Goal: Task Accomplishment & Management: Complete application form

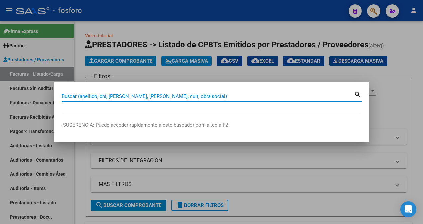
scroll to position [233, 0]
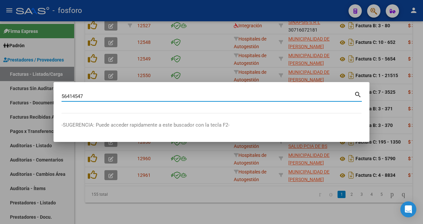
type input "56414547"
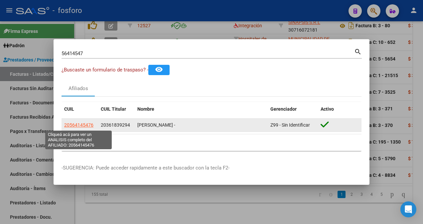
click at [72, 126] on span "20564145476" at bounding box center [78, 124] width 29 height 5
type textarea "20564145476"
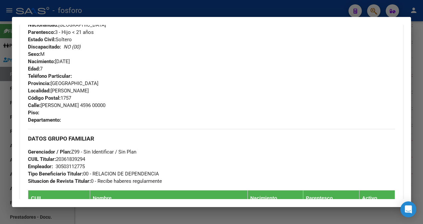
scroll to position [333, 0]
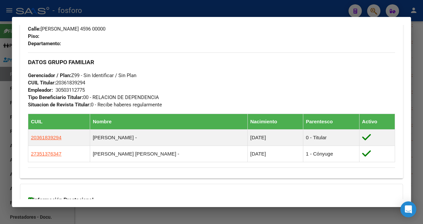
click at [38, 209] on div at bounding box center [211, 112] width 423 height 224
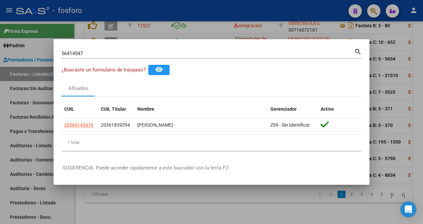
click at [91, 195] on div at bounding box center [211, 112] width 423 height 224
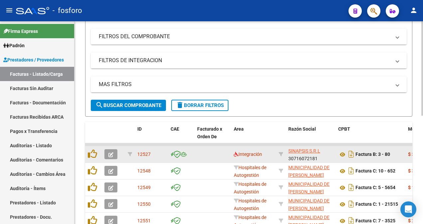
scroll to position [0, 0]
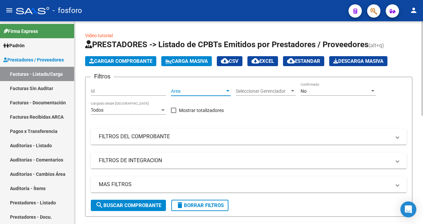
click at [230, 89] on div at bounding box center [228, 90] width 6 height 5
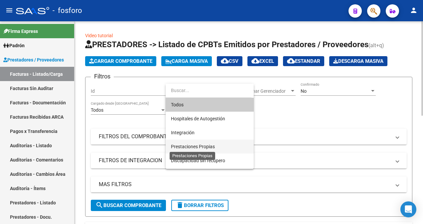
click at [203, 146] on span "Prestaciones Propias" at bounding box center [193, 146] width 44 height 5
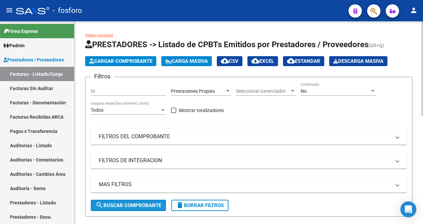
click at [109, 205] on span "search Buscar Comprobante" at bounding box center [128, 206] width 66 height 6
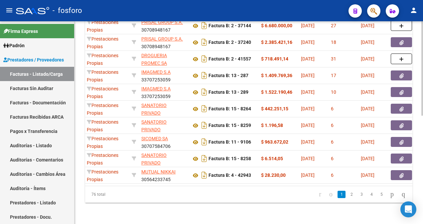
scroll to position [0, 164]
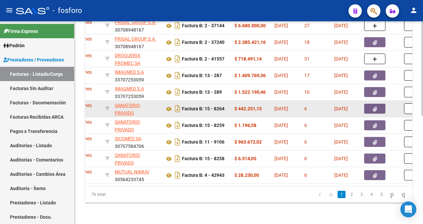
click at [370, 106] on button "button" at bounding box center [374, 109] width 21 height 10
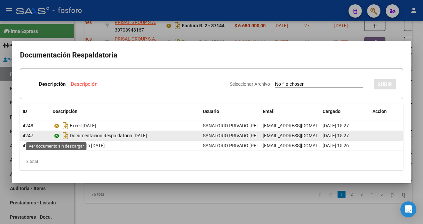
click at [57, 135] on icon at bounding box center [57, 136] width 9 height 8
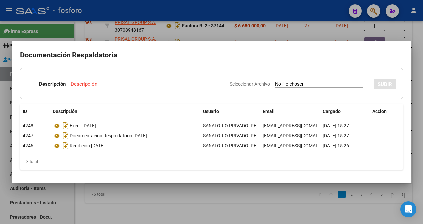
click at [375, 11] on div at bounding box center [211, 112] width 423 height 224
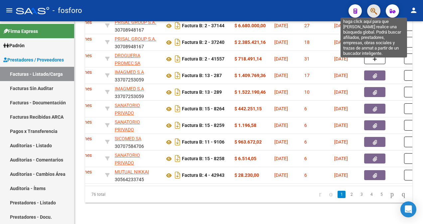
click at [375, 15] on icon "button" at bounding box center [373, 11] width 7 height 8
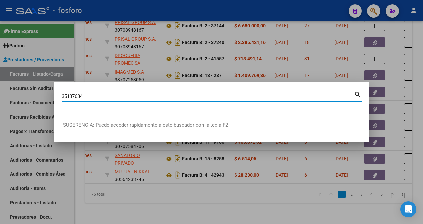
type input "35137634"
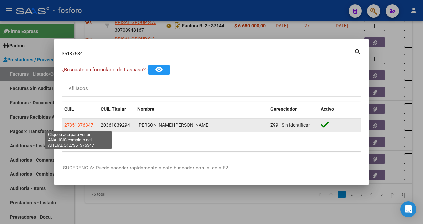
click at [88, 126] on span "27351376347" at bounding box center [78, 124] width 29 height 5
type textarea "27351376347"
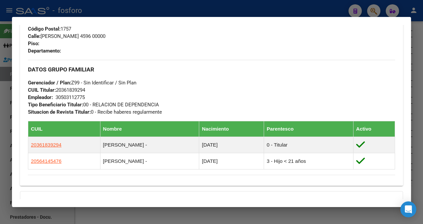
scroll to position [333, 0]
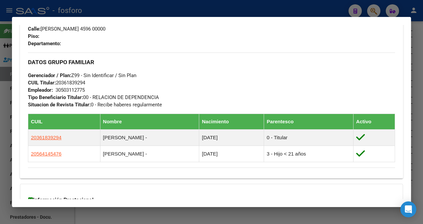
click at [4, 142] on div at bounding box center [211, 112] width 423 height 224
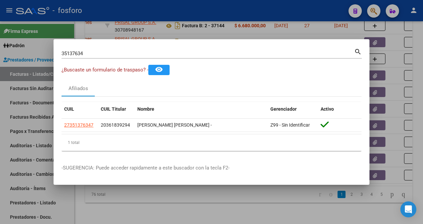
click at [109, 213] on div at bounding box center [211, 112] width 423 height 224
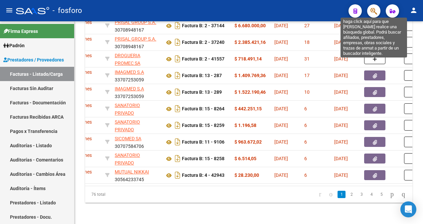
click at [370, 14] on icon "button" at bounding box center [373, 11] width 7 height 8
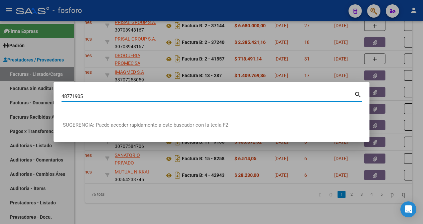
type input "48771905"
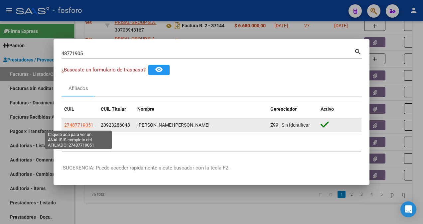
click at [69, 123] on span "27487719051" at bounding box center [78, 124] width 29 height 5
type textarea "27487719051"
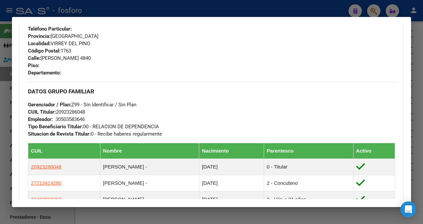
scroll to position [314, 0]
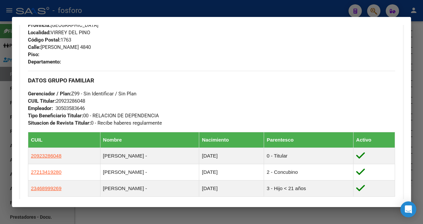
click at [9, 131] on div at bounding box center [211, 112] width 423 height 224
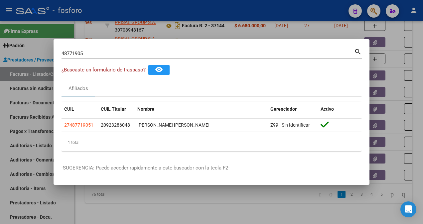
click at [98, 53] on input "48771905" at bounding box center [208, 54] width 293 height 6
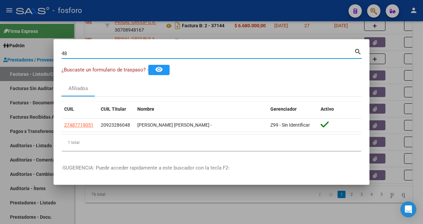
type input "4"
type input "35137634"
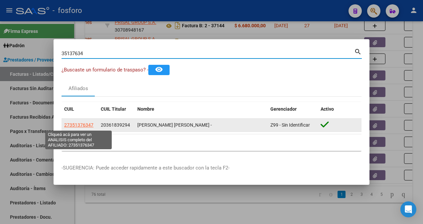
click at [89, 123] on span "27351376347" at bounding box center [78, 124] width 29 height 5
type textarea "27351376347"
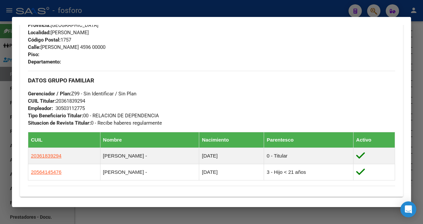
click at [5, 78] on div at bounding box center [211, 112] width 423 height 224
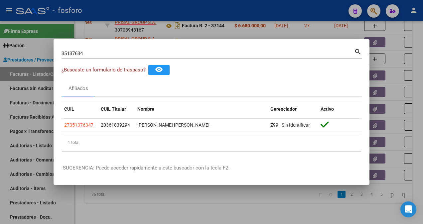
click at [91, 53] on input "35137634" at bounding box center [208, 54] width 293 height 6
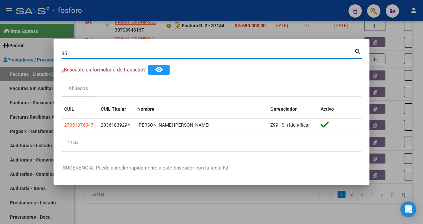
type input "3"
type input "1"
type input "54050799"
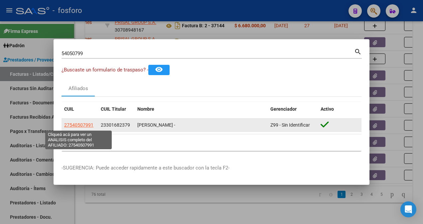
click at [74, 126] on span "27540507991" at bounding box center [78, 124] width 29 height 5
type textarea "27540507991"
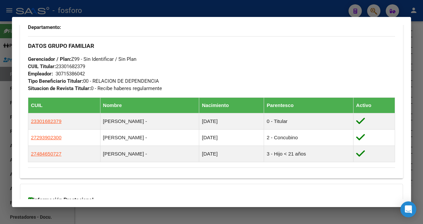
scroll to position [399, 0]
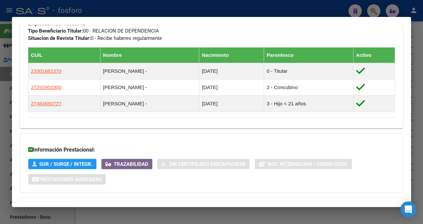
click at [7, 69] on div at bounding box center [211, 112] width 423 height 224
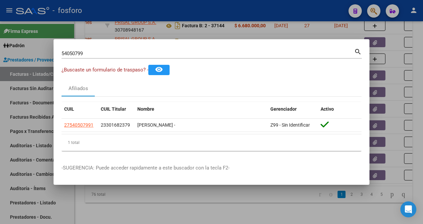
click at [144, 199] on div at bounding box center [211, 112] width 423 height 224
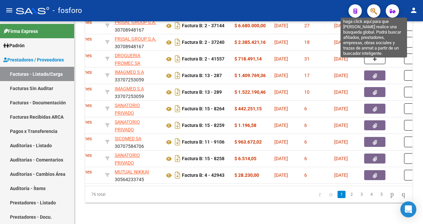
click at [375, 11] on icon "button" at bounding box center [373, 11] width 7 height 8
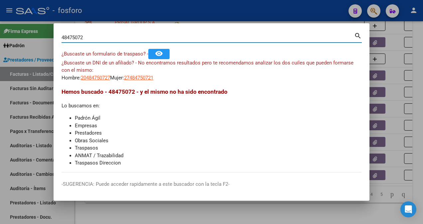
click at [73, 38] on input "48475072" at bounding box center [208, 38] width 293 height 6
type input "48465072"
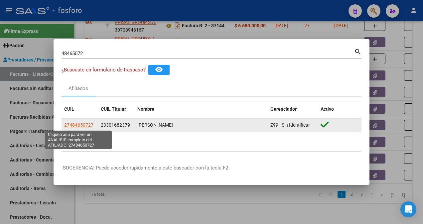
click at [83, 125] on span "27484650727" at bounding box center [78, 124] width 29 height 5
type textarea "27484650727"
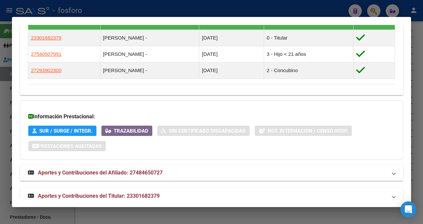
scroll to position [458, 0]
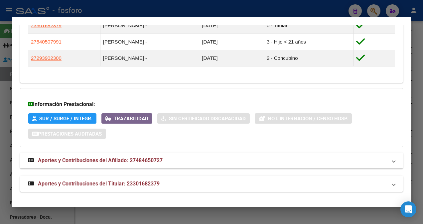
click at [8, 116] on div at bounding box center [211, 112] width 423 height 224
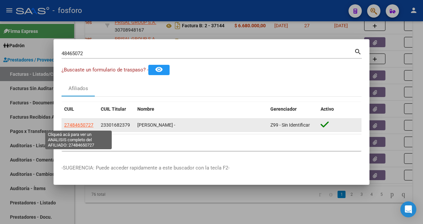
click at [82, 124] on span "27484650727" at bounding box center [78, 124] width 29 height 5
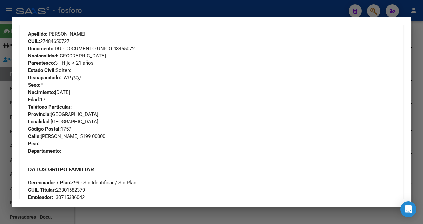
scroll to position [358, 0]
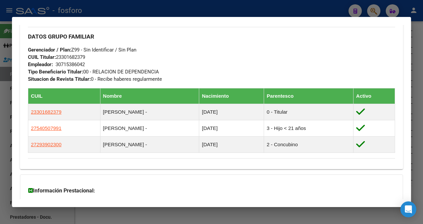
click at [2, 96] on div at bounding box center [211, 112] width 423 height 224
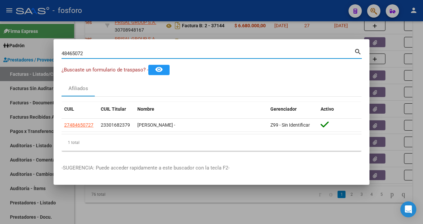
click at [95, 51] on input "48465072" at bounding box center [208, 54] width 293 height 6
type input "48771905"
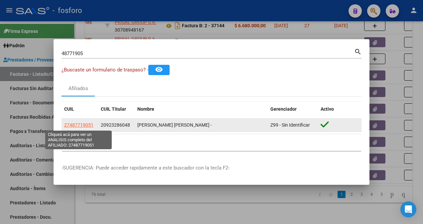
click at [86, 125] on span "27487719051" at bounding box center [78, 124] width 29 height 5
type textarea "27487719051"
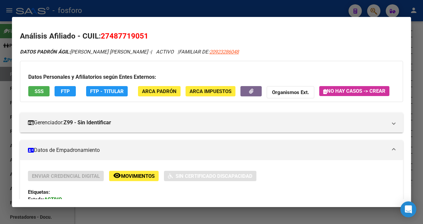
scroll to position [0, 0]
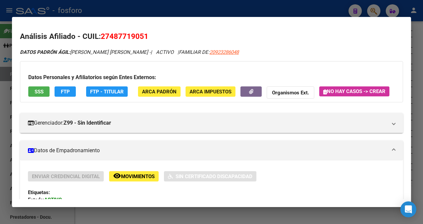
click at [5, 47] on div at bounding box center [211, 112] width 423 height 224
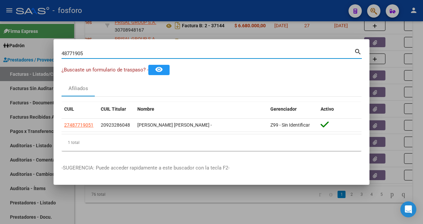
click at [99, 55] on input "48771905" at bounding box center [208, 54] width 293 height 6
type input "4"
type input "46899926"
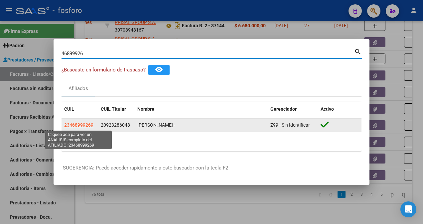
click at [80, 123] on span "23468999269" at bounding box center [78, 124] width 29 height 5
type textarea "23468999269"
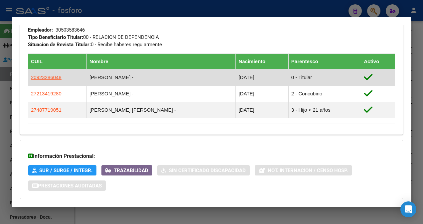
scroll to position [399, 0]
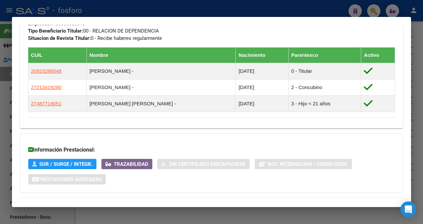
click at [2, 69] on div at bounding box center [211, 112] width 423 height 224
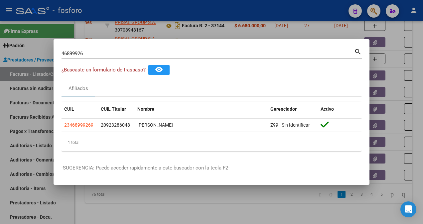
click at [96, 202] on div at bounding box center [211, 112] width 423 height 224
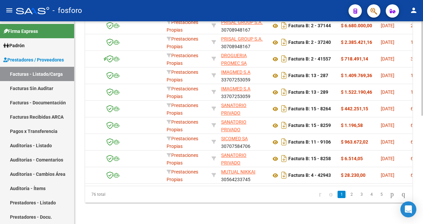
scroll to position [0, 0]
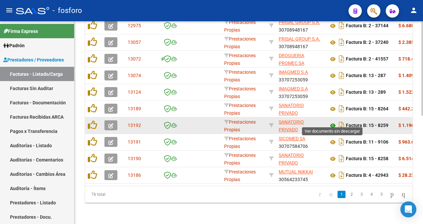
click at [333, 122] on icon at bounding box center [333, 126] width 9 height 8
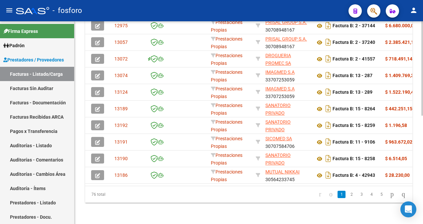
scroll to position [0, 36]
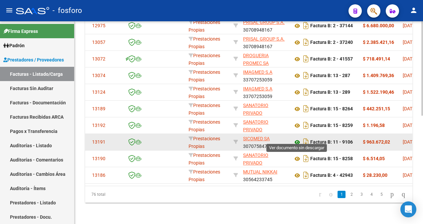
click at [297, 138] on icon at bounding box center [297, 142] width 9 height 8
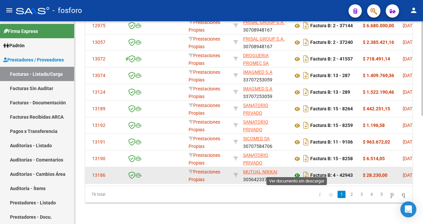
click at [297, 172] on icon at bounding box center [297, 176] width 9 height 8
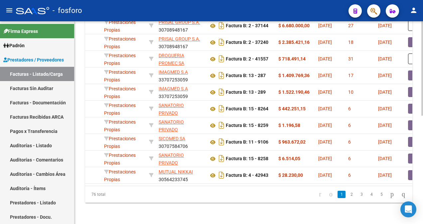
scroll to position [0, 169]
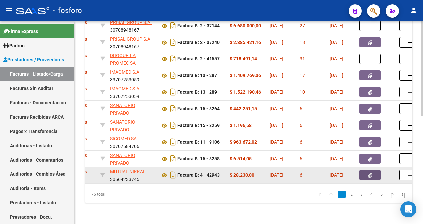
click at [365, 172] on button "button" at bounding box center [369, 175] width 21 height 10
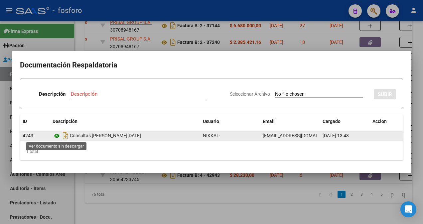
click at [56, 137] on icon at bounding box center [57, 136] width 9 height 8
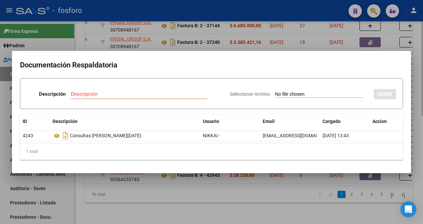
drag, startPoint x: 82, startPoint y: 189, endPoint x: 80, endPoint y: 182, distance: 7.5
click at [83, 189] on div at bounding box center [211, 112] width 423 height 224
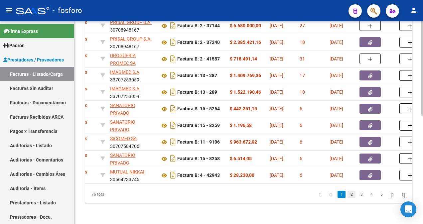
click at [348, 195] on link "2" at bounding box center [352, 194] width 8 height 7
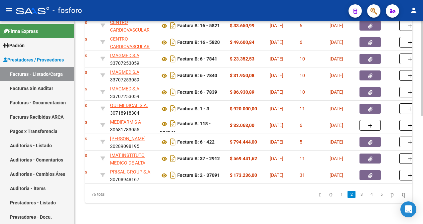
scroll to position [167, 0]
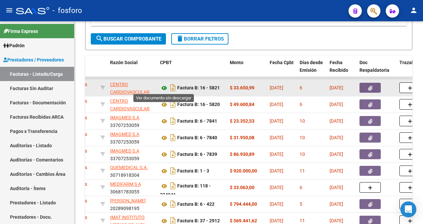
click at [166, 87] on icon at bounding box center [164, 88] width 9 height 8
click at [371, 87] on icon "button" at bounding box center [370, 88] width 4 height 5
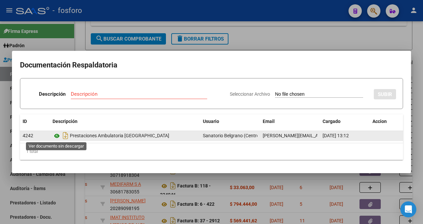
click at [56, 139] on icon at bounding box center [57, 136] width 9 height 8
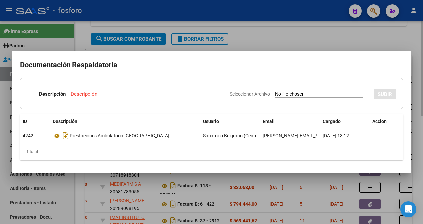
drag, startPoint x: 272, startPoint y: 42, endPoint x: 299, endPoint y: 36, distance: 27.9
click at [272, 42] on div at bounding box center [211, 112] width 423 height 224
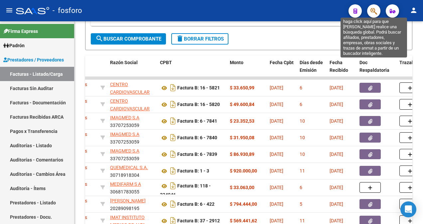
click at [374, 11] on icon "button" at bounding box center [373, 11] width 7 height 8
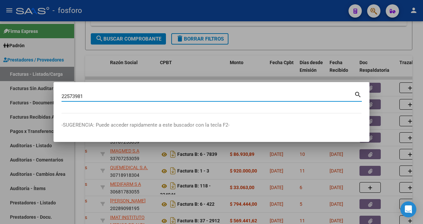
type input "22573981"
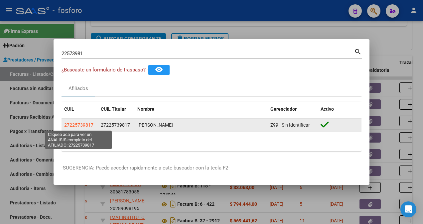
click at [67, 127] on span "27225739817" at bounding box center [78, 124] width 29 height 5
type textarea "27225739817"
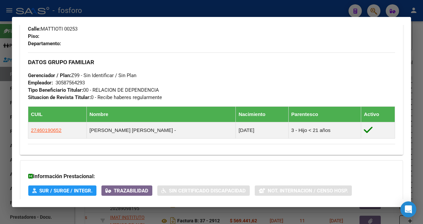
scroll to position [395, 0]
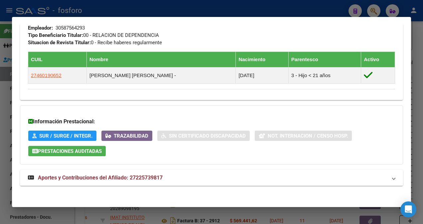
click at [0, 101] on div at bounding box center [211, 112] width 423 height 224
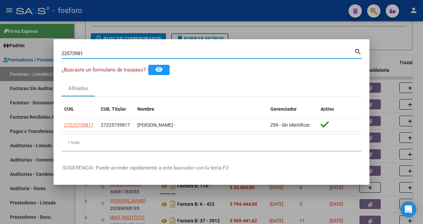
click at [88, 56] on input "22573981" at bounding box center [208, 54] width 293 height 6
type input "2"
type input "46019065"
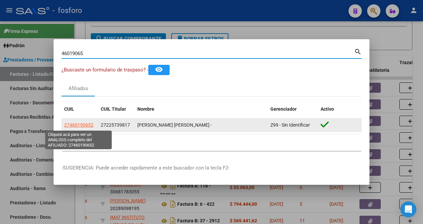
click at [72, 125] on span "27460190652" at bounding box center [78, 124] width 29 height 5
type textarea "27460190652"
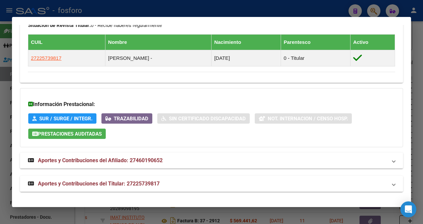
scroll to position [426, 0]
click at [3, 131] on div at bounding box center [211, 112] width 423 height 224
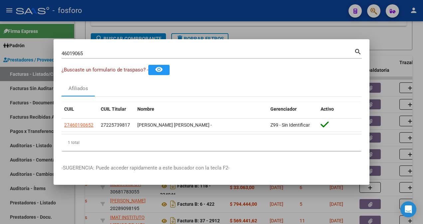
click at [134, 35] on div at bounding box center [211, 112] width 423 height 224
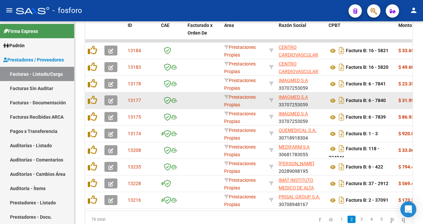
scroll to position [133, 0]
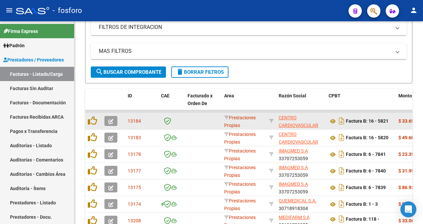
click at [114, 121] on button "button" at bounding box center [110, 121] width 13 height 10
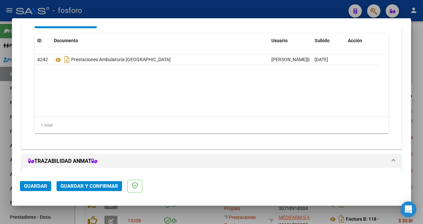
scroll to position [698, 0]
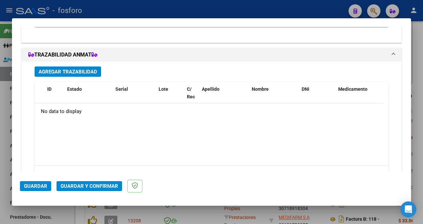
click at [82, 188] on span "Guardar y Confirmar" at bounding box center [90, 186] width 58 height 6
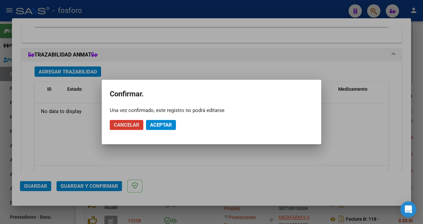
click at [167, 127] on span "Aceptar" at bounding box center [161, 125] width 22 height 6
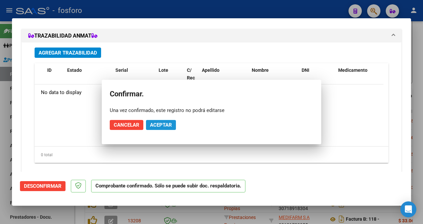
scroll to position [679, 0]
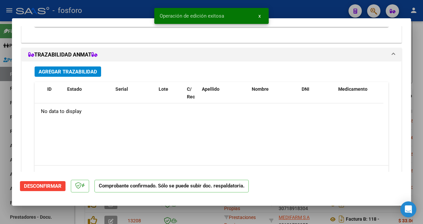
click at [2, 110] on div at bounding box center [211, 112] width 423 height 224
type input "$ 0,00"
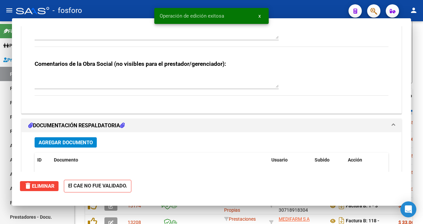
scroll to position [792, 0]
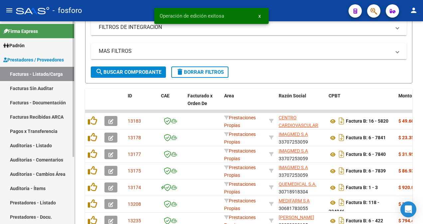
click at [31, 90] on link "Facturas Sin Auditar" at bounding box center [37, 88] width 74 height 14
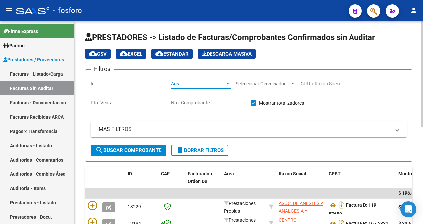
click at [227, 83] on div at bounding box center [227, 84] width 3 height 2
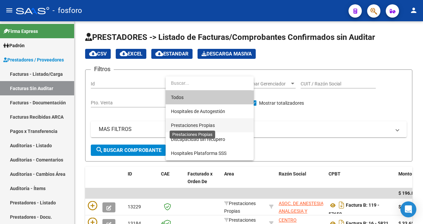
click at [177, 123] on span "Prestaciones Propias" at bounding box center [193, 125] width 44 height 5
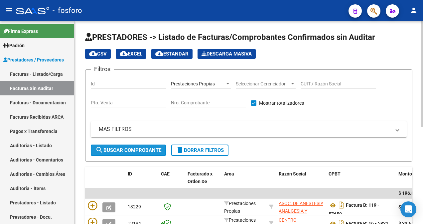
click at [126, 148] on span "search Buscar Comprobante" at bounding box center [128, 150] width 66 height 6
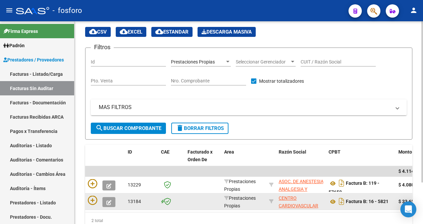
scroll to position [53, 0]
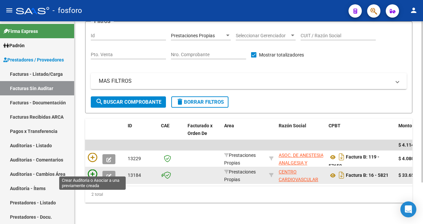
click at [94, 172] on icon at bounding box center [92, 174] width 9 height 9
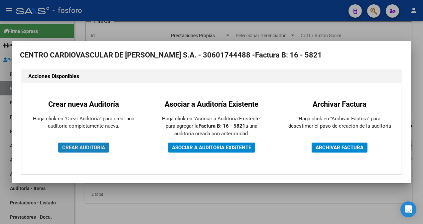
click at [92, 145] on span "CREAR AUDITORIA" at bounding box center [83, 148] width 43 height 6
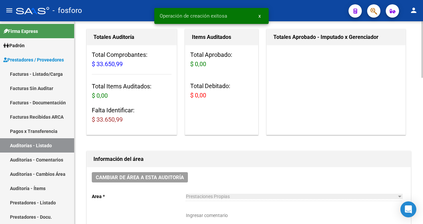
scroll to position [133, 0]
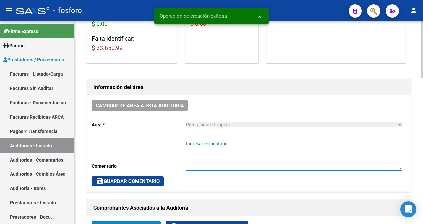
click at [210, 146] on textarea "Ingresar comentario" at bounding box center [294, 154] width 216 height 29
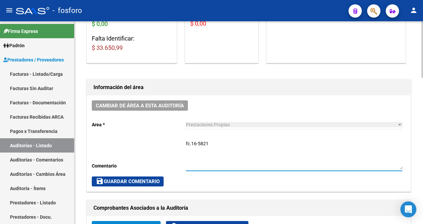
type textarea "fc.16-5821"
click at [129, 179] on span "save Guardar Comentario" at bounding box center [128, 182] width 64 height 6
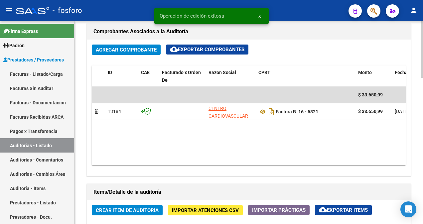
scroll to position [333, 0]
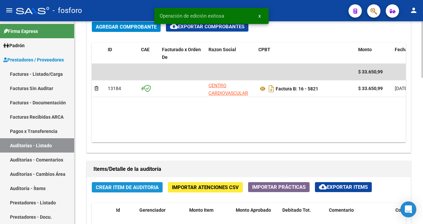
click at [114, 186] on span "Crear Item de Auditoria" at bounding box center [127, 188] width 63 height 6
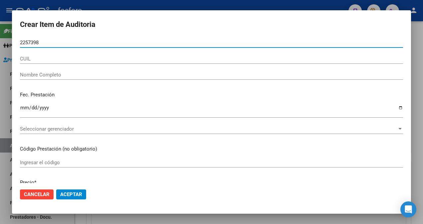
type input "22573981"
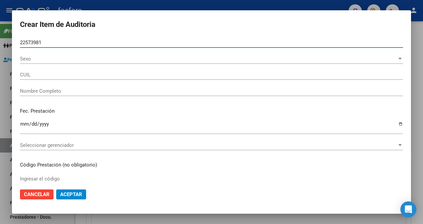
type input "27225739817"
type input "[PERSON_NAME] -"
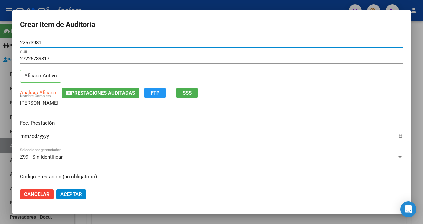
type input "22573981"
click at [24, 132] on div "Ingresar la fecha" at bounding box center [211, 139] width 383 height 14
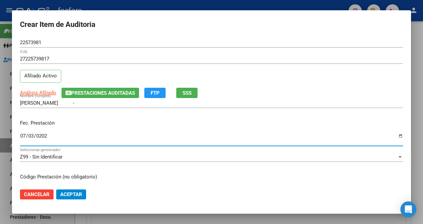
type input "[DATE]"
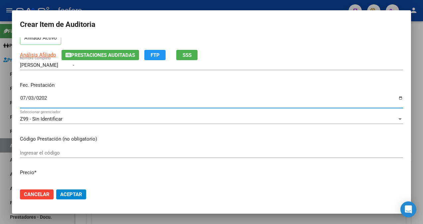
scroll to position [100, 0]
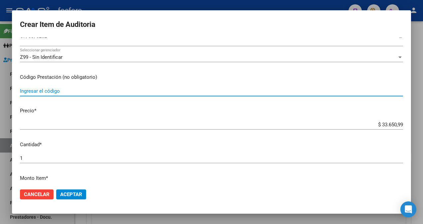
click at [48, 89] on input "Ingresar el código" at bounding box center [211, 91] width 383 height 6
type input "340213"
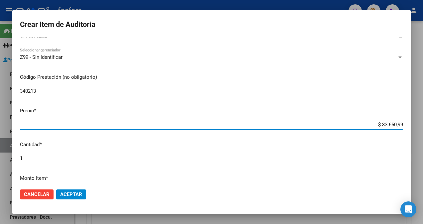
click at [398, 125] on input "$ 33.650,99" at bounding box center [211, 125] width 383 height 6
type input "$ 3.365,09"
type input "$ 336,50"
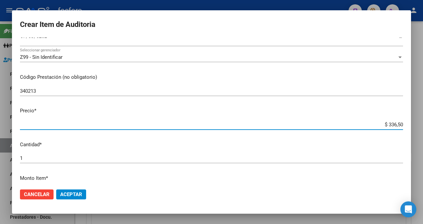
type input "$ 33,65"
type input "$ 3,36"
type input "$ 0,33"
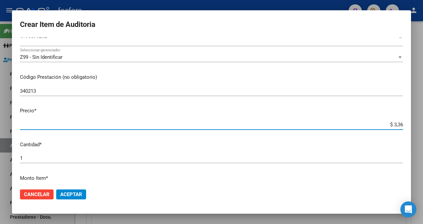
type input "$ 0,33"
type input "$ 0,03"
type input "$ 0,01"
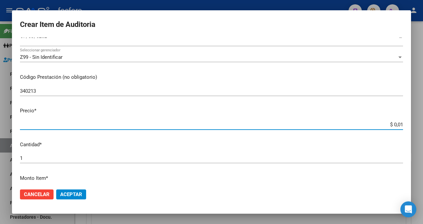
type input "$ 0,17"
type input "$ 1,71"
type input "$ 17,11"
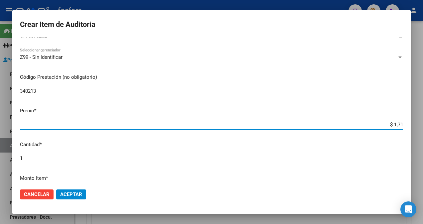
type input "$ 17,11"
type input "$ 171,15"
type input "$ 1.711,54"
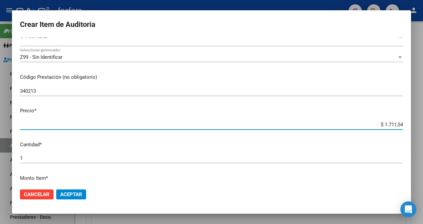
type input "$ 17.115,49"
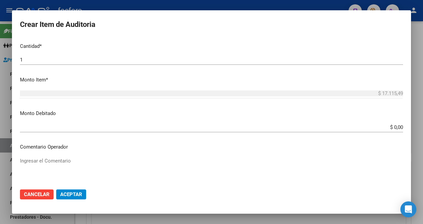
scroll to position [200, 0]
click at [391, 126] on input "$ 0,00" at bounding box center [211, 126] width 383 height 6
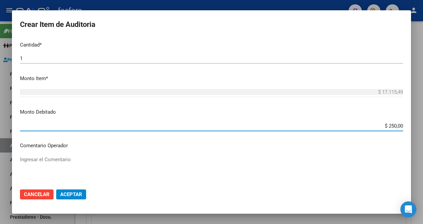
type input "$ 2.500,00"
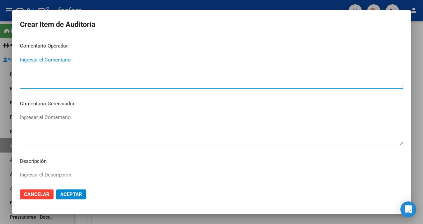
click at [44, 60] on textarea "Ingresar el Comentario" at bounding box center [211, 71] width 383 height 31
type textarea "se debita coseguro a cargo del asociado."
drag, startPoint x: 119, startPoint y: 60, endPoint x: 4, endPoint y: 61, distance: 114.7
click at [4, 61] on div "Crear Item de Auditoria 22573981 Nro Documento 27225739817 CUIL Afiliado Activo…" at bounding box center [211, 112] width 423 height 224
type textarea "SE [PERSON_NAME] A CARGO DEL ASOCIADO."
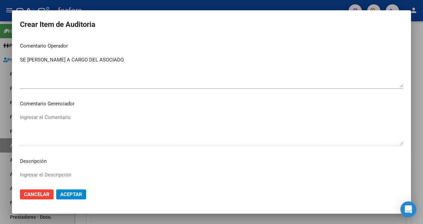
drag, startPoint x: 20, startPoint y: 60, endPoint x: 92, endPoint y: 65, distance: 73.0
click at [92, 65] on mat-dialog-content "22573981 Nro Documento 27225739817 CUIL Afiliado Activo Análisis Afiliado Prest…" at bounding box center [211, 111] width 399 height 146
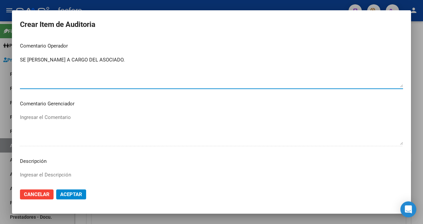
drag, startPoint x: 144, startPoint y: 59, endPoint x: -1, endPoint y: 50, distance: 144.6
click at [0, 50] on html "menu - fosforo person Firma Express Padrón Afiliados Empadronados Padrón Ágil A…" at bounding box center [211, 112] width 423 height 224
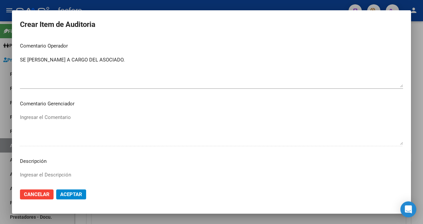
drag, startPoint x: 38, startPoint y: 55, endPoint x: 59, endPoint y: 46, distance: 22.9
click at [59, 46] on p "Comentario Operador" at bounding box center [211, 46] width 383 height 8
drag, startPoint x: 20, startPoint y: 59, endPoint x: 35, endPoint y: 61, distance: 15.4
click at [35, 61] on mat-dialog-content "22573981 Nro Documento 27225739817 CUIL Afiliado Activo Análisis Afiliado Prest…" at bounding box center [211, 111] width 399 height 146
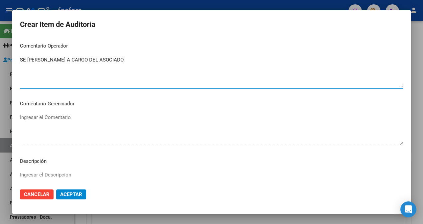
drag, startPoint x: 21, startPoint y: 60, endPoint x: 135, endPoint y: 71, distance: 114.7
click at [135, 71] on textarea "SE [PERSON_NAME] A CARGO DEL ASOCIADO." at bounding box center [211, 71] width 383 height 31
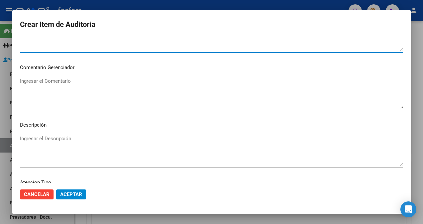
scroll to position [393, 0]
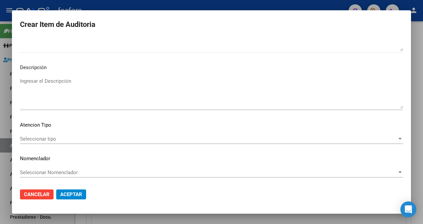
click at [41, 137] on span "Seleccionar tipo" at bounding box center [208, 139] width 377 height 6
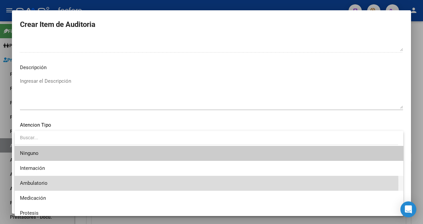
click at [51, 186] on span "Ambulatorio" at bounding box center [209, 183] width 378 height 15
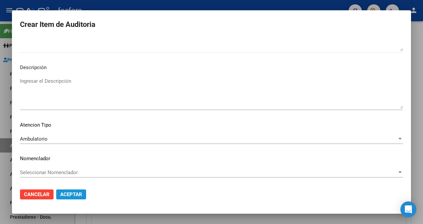
click at [70, 196] on span "Aceptar" at bounding box center [71, 195] width 22 height 6
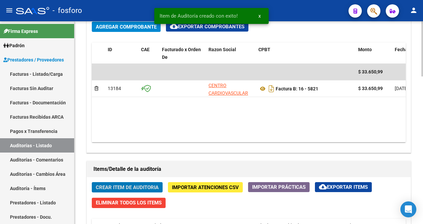
scroll to position [333, 0]
click at [146, 188] on span "Crear Item de Auditoria" at bounding box center [127, 188] width 63 height 6
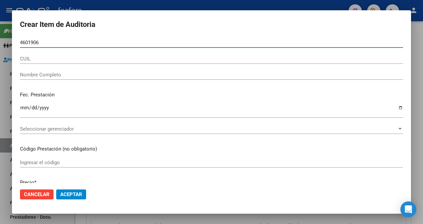
type input "46019065"
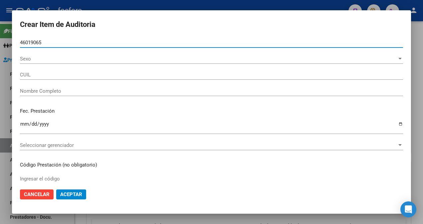
type input "27460190652"
type input "[PERSON_NAME] [PERSON_NAME] -"
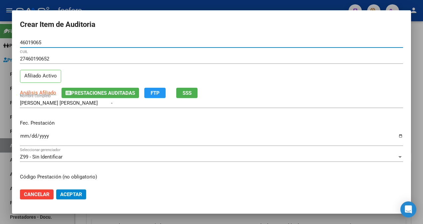
type input "46019065"
click at [27, 135] on input "Ingresar la fecha" at bounding box center [211, 138] width 383 height 11
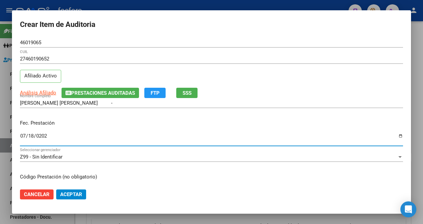
type input "[DATE]"
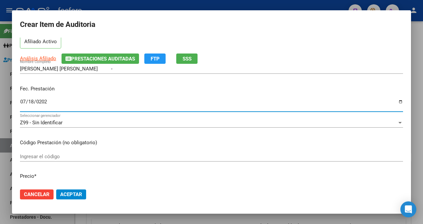
scroll to position [67, 0]
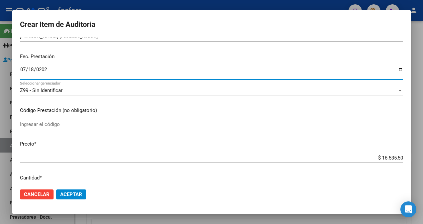
click at [83, 124] on input "Ingresar el código" at bounding box center [211, 124] width 383 height 6
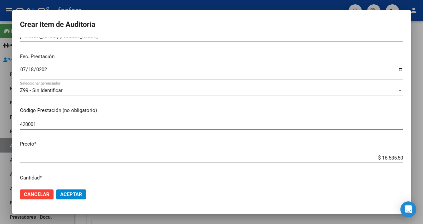
type input "420001"
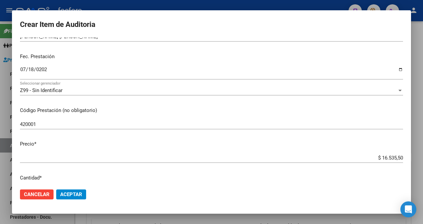
scroll to position [166, 0]
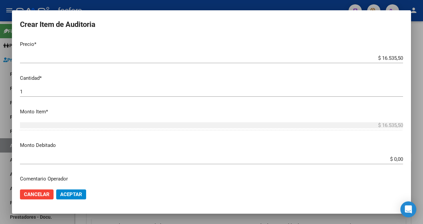
click at [392, 161] on input "$ 0,00" at bounding box center [211, 159] width 383 height 6
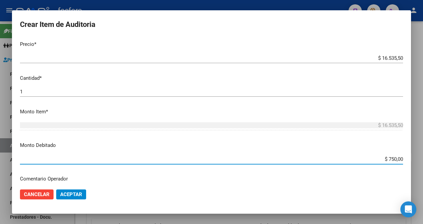
type input "$ 7.500,00"
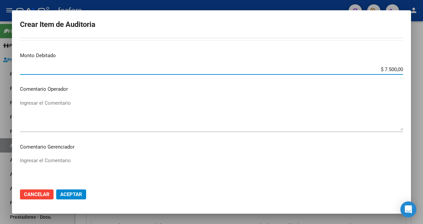
scroll to position [266, 0]
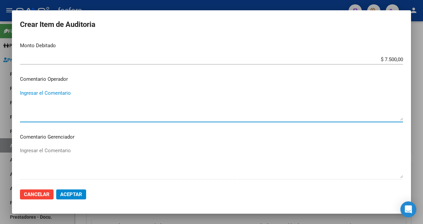
paste textarea "SE [PERSON_NAME] A CARGO DEL ASOCIADO."
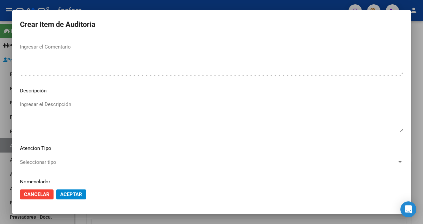
scroll to position [393, 0]
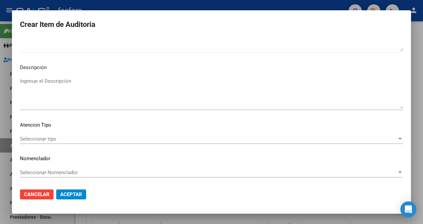
type textarea "SE [PERSON_NAME] A CARGO DEL ASOCIADO."
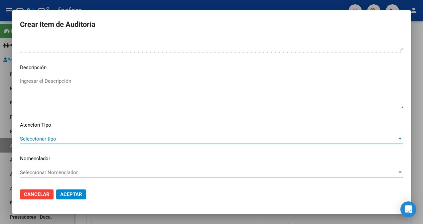
click at [29, 140] on span "Seleccionar tipo" at bounding box center [208, 139] width 377 height 6
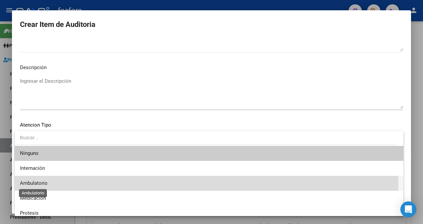
click at [27, 182] on span "Ambulatorio" at bounding box center [34, 183] width 28 height 6
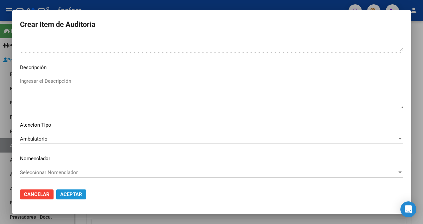
click at [79, 194] on span "Aceptar" at bounding box center [71, 195] width 22 height 6
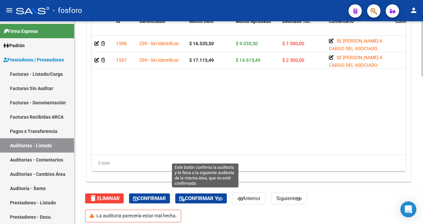
scroll to position [541, 0]
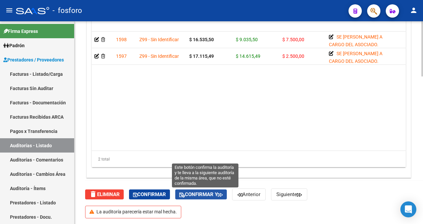
click at [216, 192] on span "Confirmar y" at bounding box center [201, 195] width 44 height 6
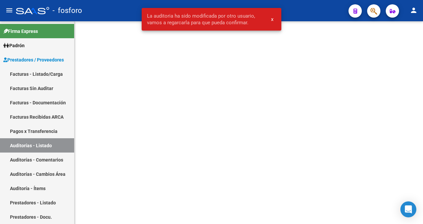
scroll to position [0, 0]
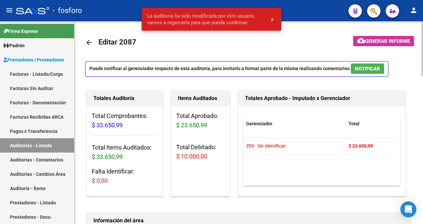
click at [366, 38] on span "Generar informe" at bounding box center [387, 41] width 45 height 6
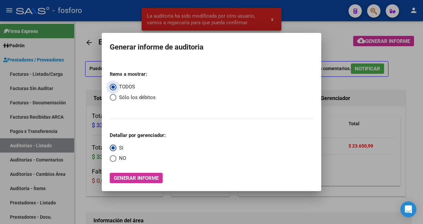
click at [119, 173] on button "Generar informe" at bounding box center [136, 178] width 53 height 10
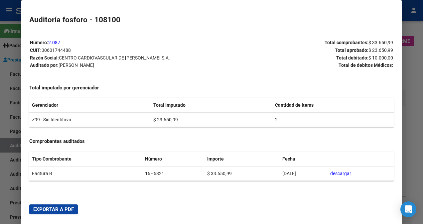
click at [53, 208] on span "Exportar a PDF" at bounding box center [53, 210] width 41 height 6
click at [7, 7] on div at bounding box center [211, 112] width 423 height 224
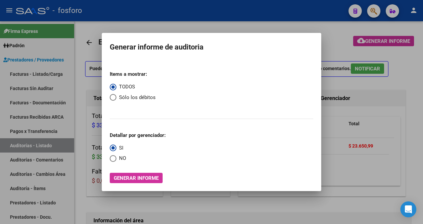
click at [172, 28] on div at bounding box center [211, 112] width 423 height 224
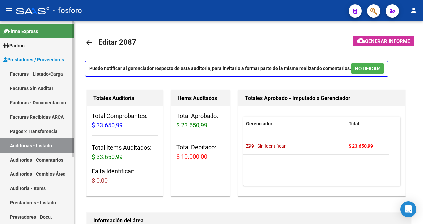
click at [35, 89] on link "Facturas Sin Auditar" at bounding box center [37, 88] width 74 height 14
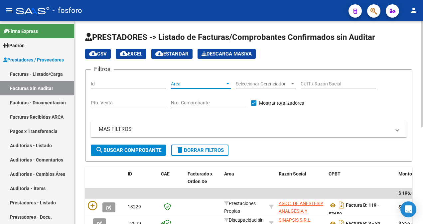
click at [228, 82] on div at bounding box center [228, 83] width 6 height 5
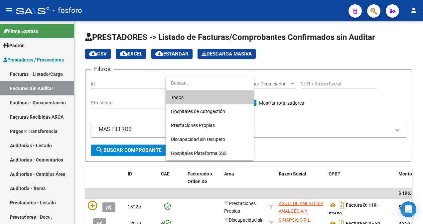
click at [50, 74] on div at bounding box center [211, 112] width 423 height 224
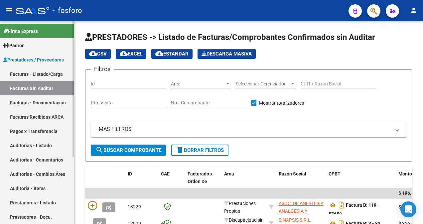
click at [51, 73] on link "Facturas - Listado/Carga" at bounding box center [37, 74] width 74 height 14
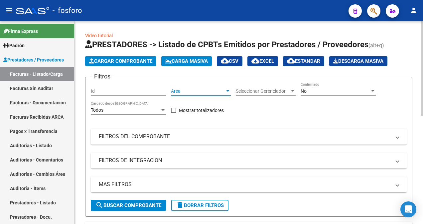
click at [227, 90] on div at bounding box center [227, 91] width 3 height 2
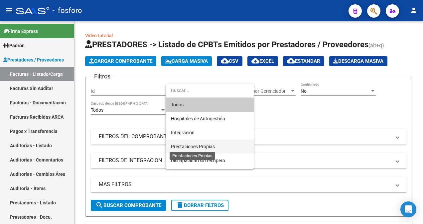
click at [184, 144] on span "Prestaciones Propias" at bounding box center [193, 146] width 44 height 5
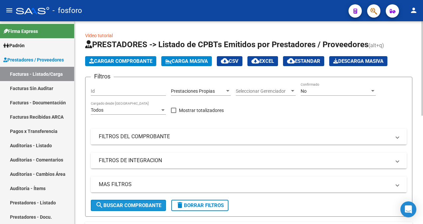
click at [134, 208] on button "search Buscar Comprobante" at bounding box center [128, 205] width 75 height 11
click at [127, 205] on span "search Buscar Comprobante" at bounding box center [128, 206] width 66 height 6
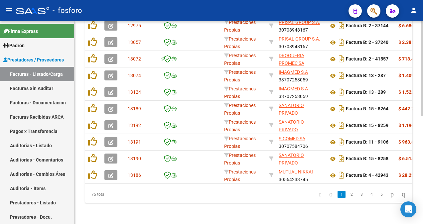
scroll to position [233, 0]
click at [348, 196] on link "2" at bounding box center [352, 194] width 8 height 7
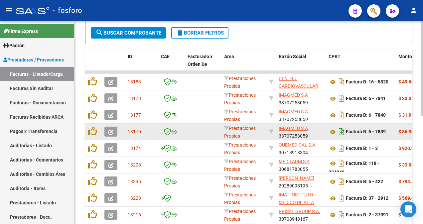
scroll to position [166, 0]
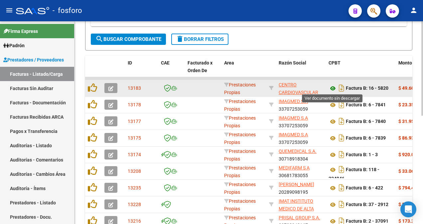
click at [334, 88] on icon at bounding box center [333, 88] width 9 height 8
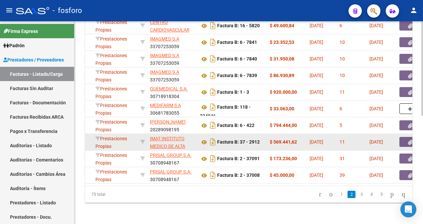
scroll to position [167, 0]
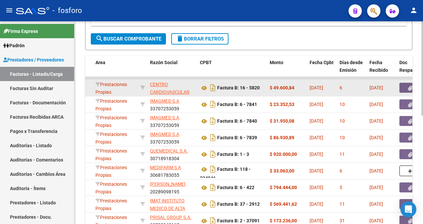
click at [404, 87] on button "button" at bounding box center [409, 88] width 21 height 10
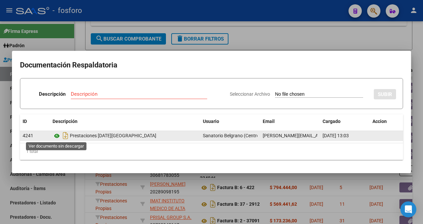
click at [55, 135] on icon at bounding box center [57, 136] width 9 height 8
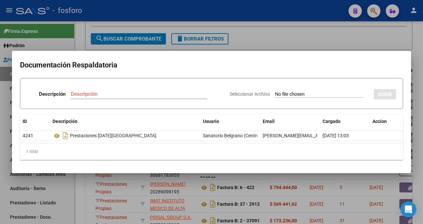
click at [78, 46] on div at bounding box center [211, 112] width 423 height 224
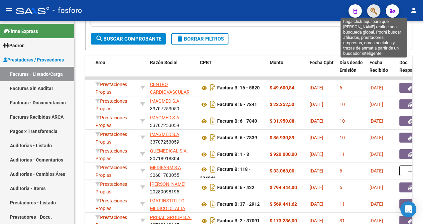
click at [376, 13] on icon "button" at bounding box center [373, 11] width 7 height 8
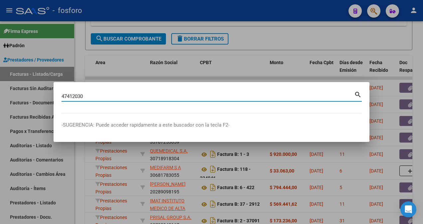
type input "47412030"
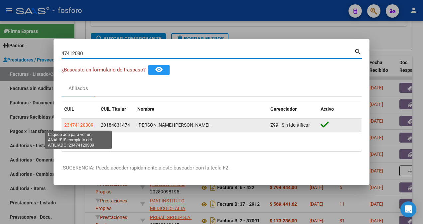
click at [87, 122] on span "23474120309" at bounding box center [78, 124] width 29 height 5
type textarea "23474120309"
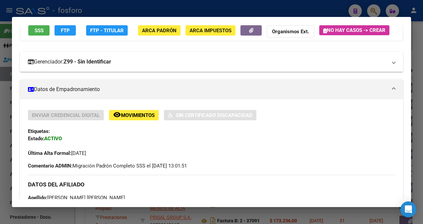
scroll to position [60, 0]
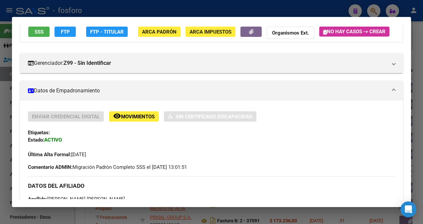
click at [10, 86] on div at bounding box center [211, 112] width 423 height 224
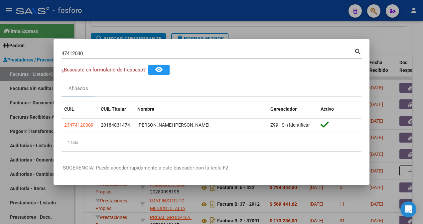
click at [92, 55] on input "47412030" at bounding box center [208, 54] width 293 height 6
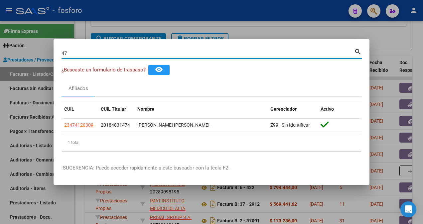
type input "4"
type input "22531749"
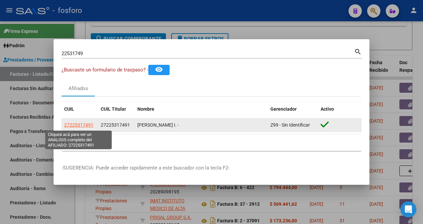
click at [75, 124] on span "27225317491" at bounding box center [78, 124] width 29 height 5
type textarea "27225317491"
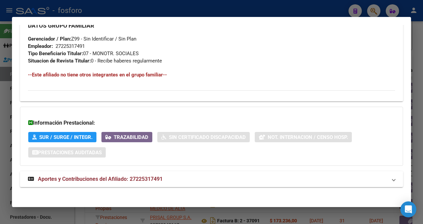
scroll to position [378, 0]
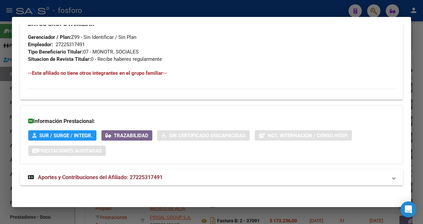
click at [5, 118] on div at bounding box center [211, 112] width 423 height 224
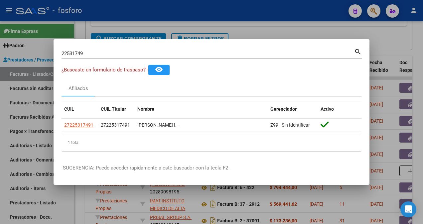
click at [80, 196] on div at bounding box center [211, 112] width 423 height 224
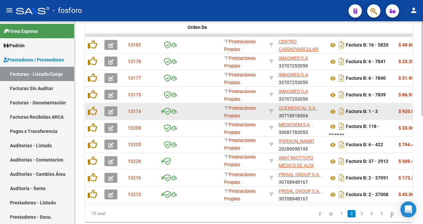
scroll to position [200, 0]
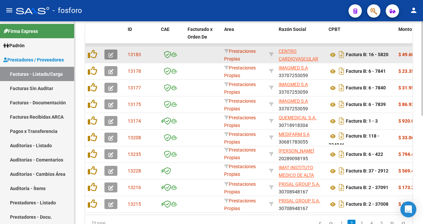
click at [107, 55] on button "button" at bounding box center [110, 55] width 13 height 10
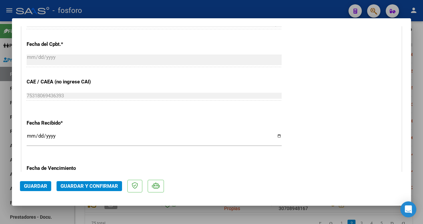
scroll to position [432, 0]
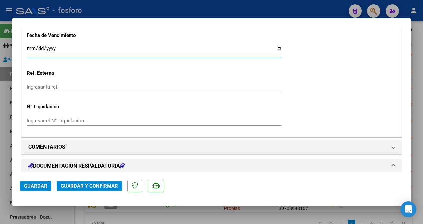
click at [28, 49] on input "Ingresar la fecha" at bounding box center [154, 51] width 255 height 11
type input "[DATE]"
click at [69, 188] on span "Guardar y Confirmar" at bounding box center [90, 186] width 58 height 6
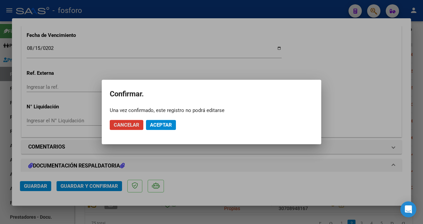
click at [164, 124] on span "Aceptar" at bounding box center [161, 125] width 22 height 6
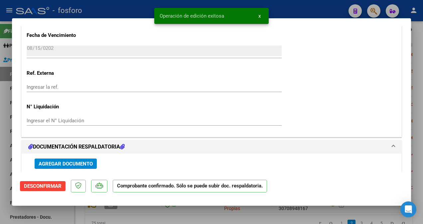
click at [8, 47] on div at bounding box center [211, 112] width 423 height 224
type input "$ 0,00"
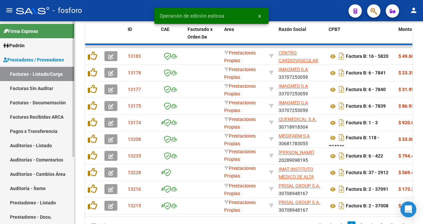
click at [11, 85] on link "Facturas Sin Auditar" at bounding box center [37, 88] width 74 height 14
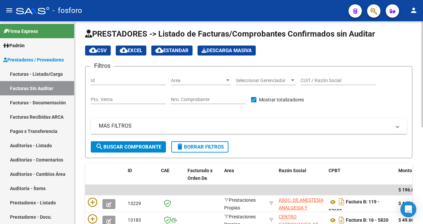
scroll to position [186, 0]
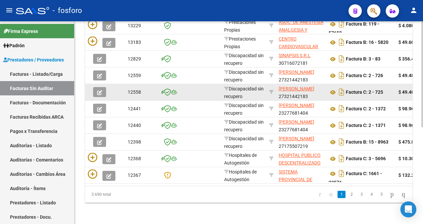
click at [228, 84] on datatable-body-cell "Discapacidad sin recupero" at bounding box center [243, 92] width 45 height 16
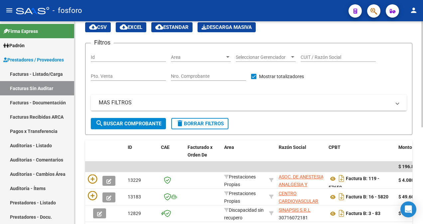
scroll to position [0, 0]
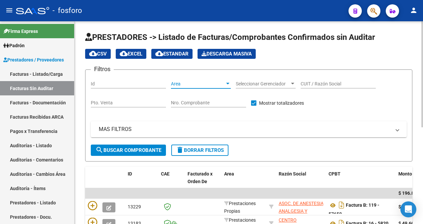
click at [229, 84] on div at bounding box center [227, 84] width 3 height 2
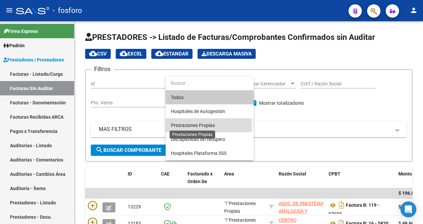
click at [184, 126] on span "Prestaciones Propias" at bounding box center [193, 125] width 44 height 5
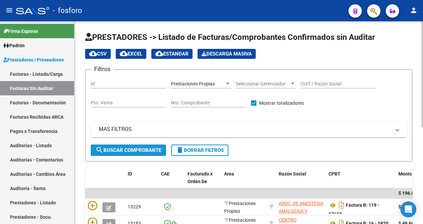
click at [120, 148] on span "search Buscar Comprobante" at bounding box center [128, 150] width 66 height 6
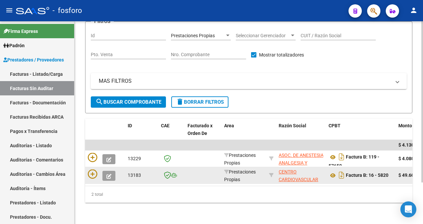
scroll to position [53, 0]
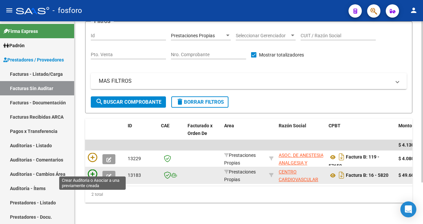
click at [91, 170] on icon at bounding box center [92, 174] width 9 height 9
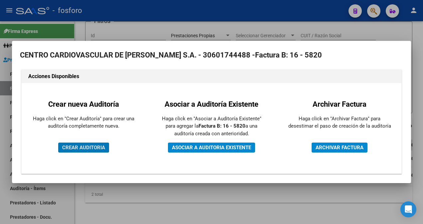
click at [85, 145] on span "CREAR AUDITORIA" at bounding box center [83, 148] width 43 height 6
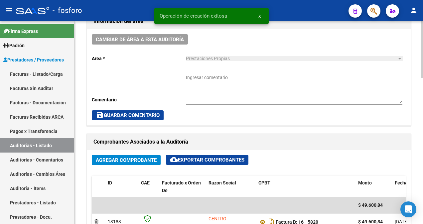
scroll to position [200, 0]
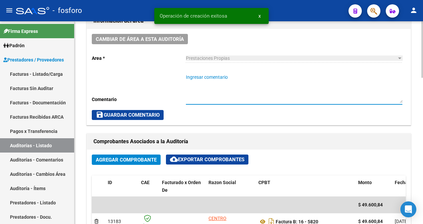
click at [219, 79] on textarea "Ingresar comentario" at bounding box center [294, 88] width 216 height 29
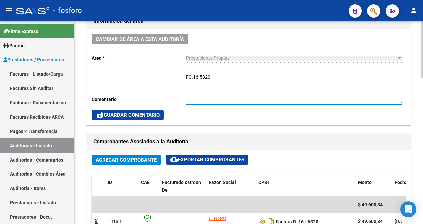
type textarea "FC.16-5820"
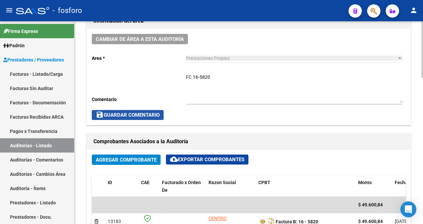
click at [133, 113] on span "save Guardar Comentario" at bounding box center [128, 115] width 64 height 6
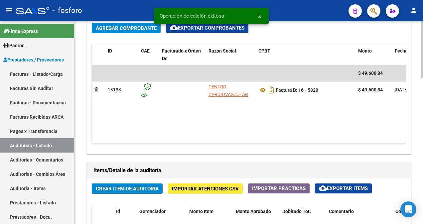
scroll to position [399, 0]
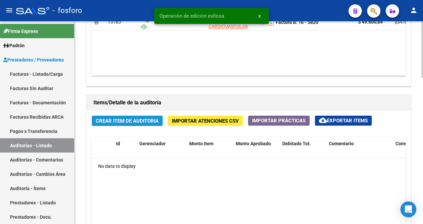
click at [131, 120] on span "Crear Item de Auditoria" at bounding box center [127, 121] width 63 height 6
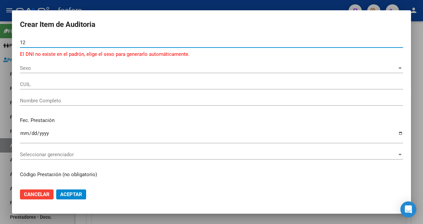
type input "1"
type input "18483147"
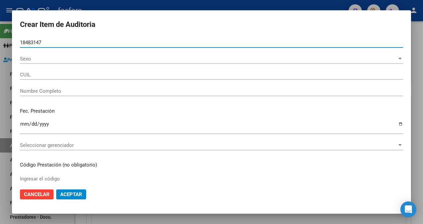
type input "20184831474"
type input "[PERSON_NAME] -"
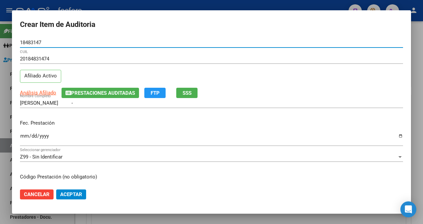
type input "18483147"
click at [19, 136] on mat-dialog-content "18483147 Nro Documento 20184831474 CUIL Afiliado Activo Análisis Afiliado Prest…" at bounding box center [211, 111] width 399 height 146
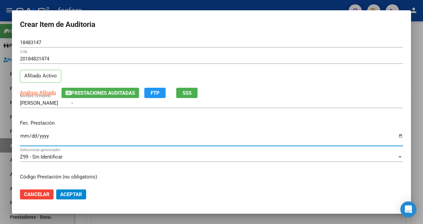
click at [25, 134] on input "Ingresar la fecha" at bounding box center [211, 138] width 383 height 11
type input "[DATE]"
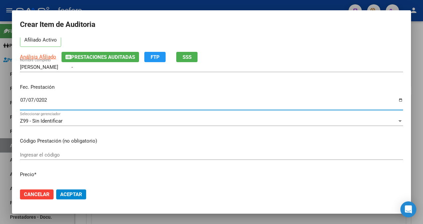
scroll to position [67, 0]
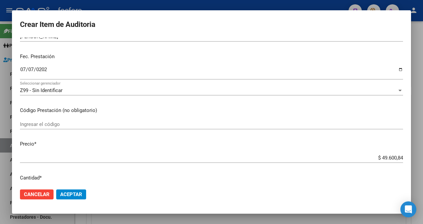
click at [19, 123] on mat-dialog-content "18483147 Nro Documento 20184831474 CUIL Afiliado Activo Análisis Afiliado Prest…" at bounding box center [211, 111] width 399 height 146
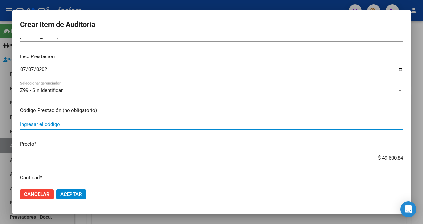
click at [24, 122] on input "Ingresar el código" at bounding box center [211, 124] width 383 height 6
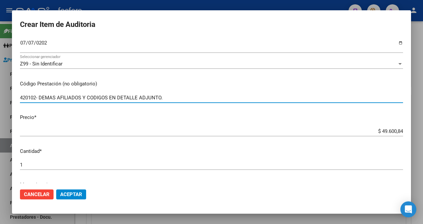
scroll to position [166, 0]
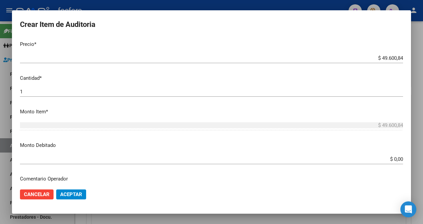
type input "420102- DEMAS AFILIADOS Y CODIGOS EN DETALLE ADJUNTO."
click at [398, 160] on app-form-text-field "Monto Debitado $ 0,00 Ingresar el monto" at bounding box center [214, 152] width 388 height 21
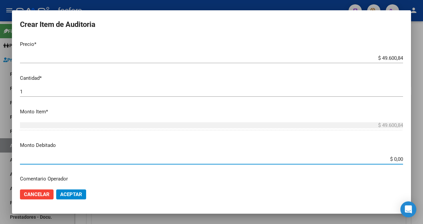
click at [397, 160] on input "$ 0,00" at bounding box center [211, 159] width 383 height 6
type input "$ 26.975,00"
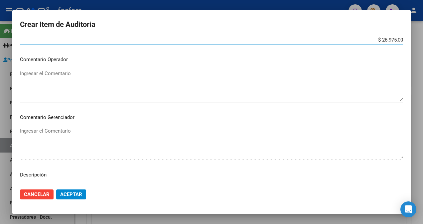
scroll to position [266, 0]
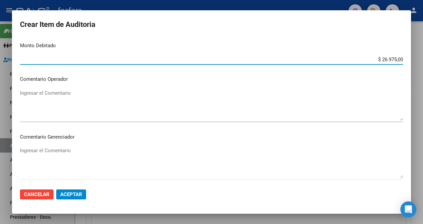
click at [36, 95] on textarea "Ingresar el Comentario" at bounding box center [211, 104] width 383 height 31
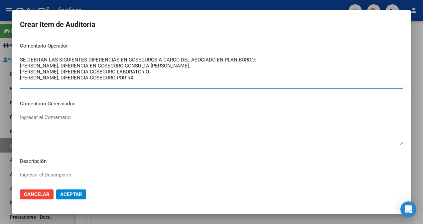
scroll to position [393, 0]
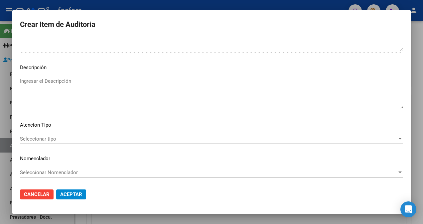
type textarea "SE DEBITAN LAS SIGUIENTES DIFERENCIAS EN COSEGUROS A CARGO DEL ASOCIADO EN PLAN…"
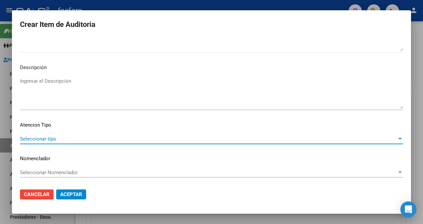
click at [47, 138] on span "Seleccionar tipo" at bounding box center [208, 139] width 377 height 6
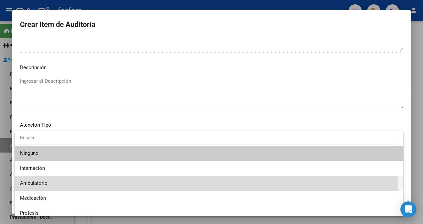
click at [37, 179] on span "Ambulatorio" at bounding box center [209, 183] width 378 height 15
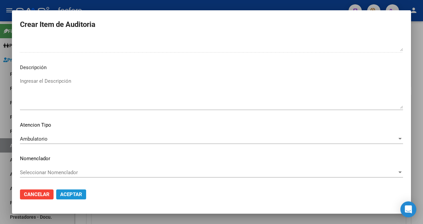
click at [65, 192] on span "Aceptar" at bounding box center [71, 195] width 22 height 6
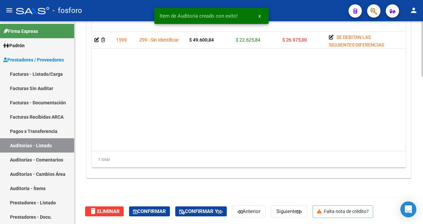
scroll to position [541, 0]
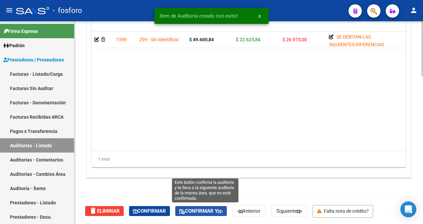
click at [191, 213] on span "Confirmar y" at bounding box center [201, 211] width 44 height 6
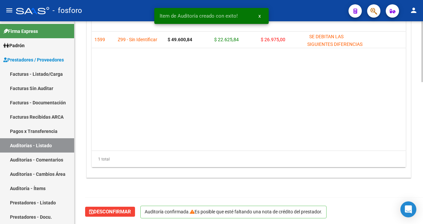
scroll to position [0, 0]
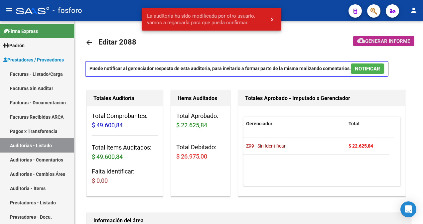
click at [385, 43] on span "Generar informe" at bounding box center [387, 41] width 45 height 6
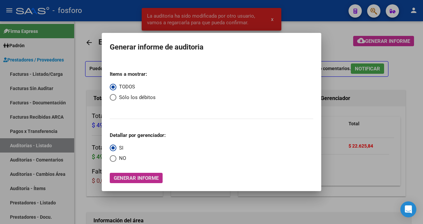
click at [132, 180] on span "Generar informe" at bounding box center [136, 178] width 45 height 6
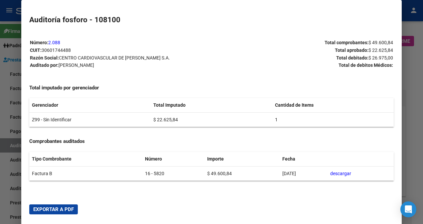
click at [65, 209] on span "Exportar a PDF" at bounding box center [53, 210] width 41 height 6
click at [11, 182] on div at bounding box center [211, 112] width 423 height 224
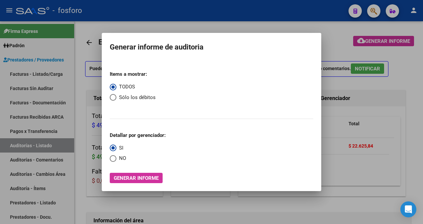
click at [10, 75] on div at bounding box center [211, 112] width 423 height 224
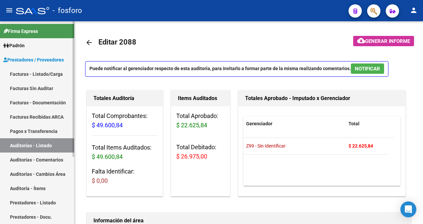
click at [13, 74] on link "Facturas - Listado/Carga" at bounding box center [37, 74] width 74 height 14
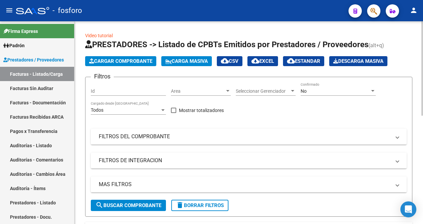
click at [226, 90] on div at bounding box center [228, 90] width 6 height 5
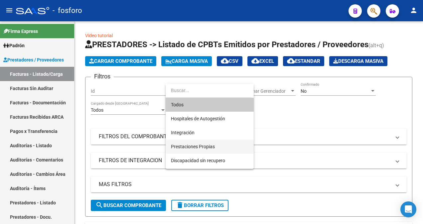
click at [177, 142] on span "Prestaciones Propias" at bounding box center [209, 147] width 77 height 14
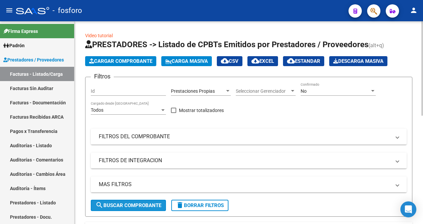
click at [128, 203] on span "search Buscar Comprobante" at bounding box center [128, 206] width 66 height 6
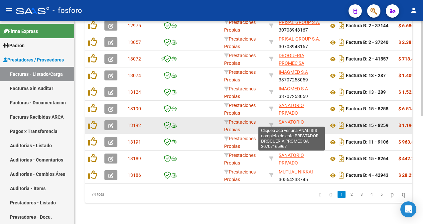
scroll to position [233, 0]
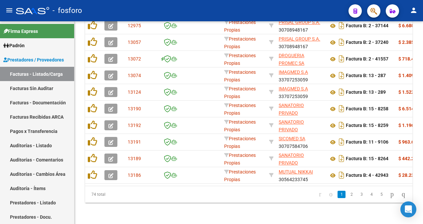
click at [415, 13] on mat-icon "person" at bounding box center [414, 10] width 8 height 8
click at [398, 46] on button "exit_to_app Salir" at bounding box center [400, 44] width 41 height 16
